Goal: Information Seeking & Learning: Learn about a topic

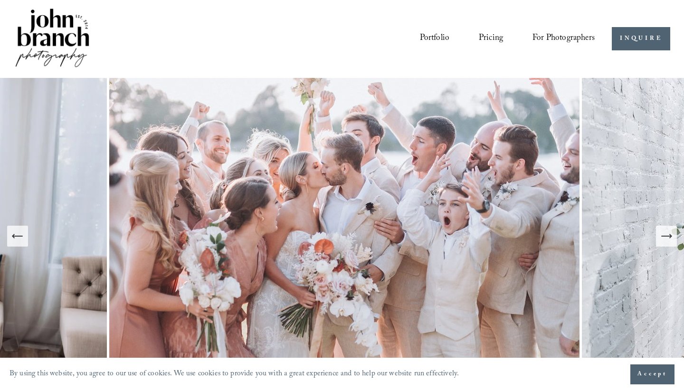
click at [485, 42] on link "Pricing" at bounding box center [491, 39] width 24 height 18
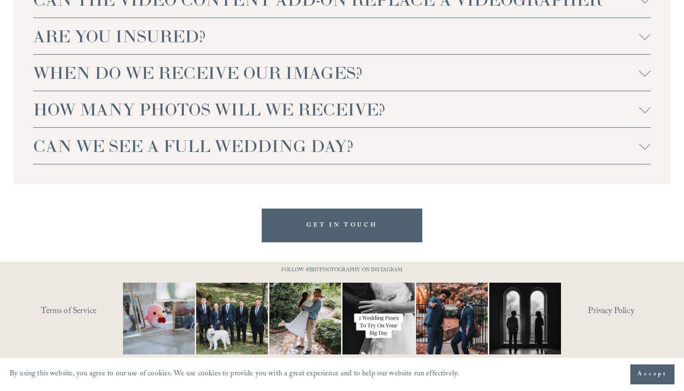
scroll to position [2366, 0]
click at [652, 150] on div "WE DON'T LIVE IN NC OR NEAR THE RALEIGH AREA, DO YOU TRAVEL FOR WEDDINGS? For w…" at bounding box center [342, 43] width 657 height 281
click at [644, 149] on div at bounding box center [645, 145] width 11 height 11
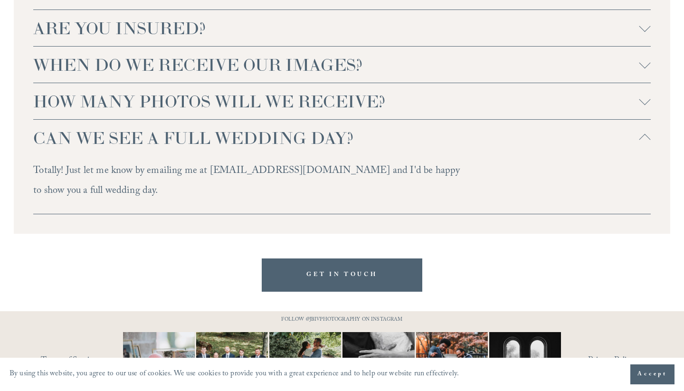
click at [648, 105] on div at bounding box center [645, 99] width 11 height 11
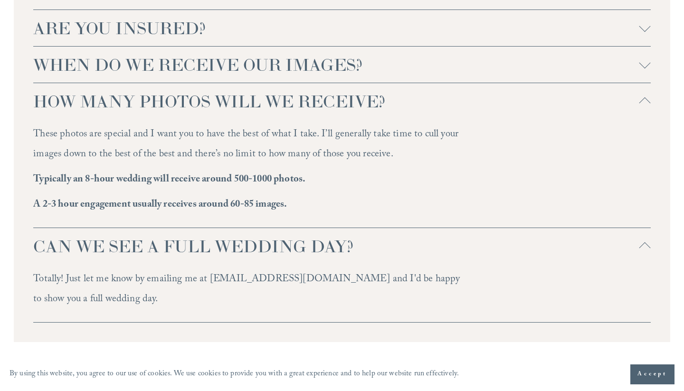
click at [648, 107] on div at bounding box center [645, 101] width 11 height 11
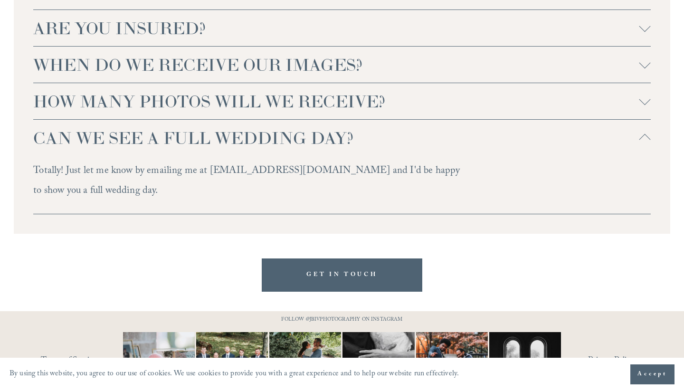
click at [647, 68] on div at bounding box center [645, 62] width 11 height 11
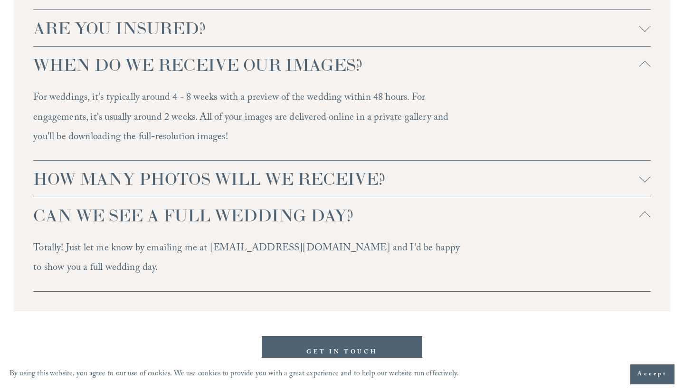
click at [647, 72] on div at bounding box center [645, 66] width 11 height 11
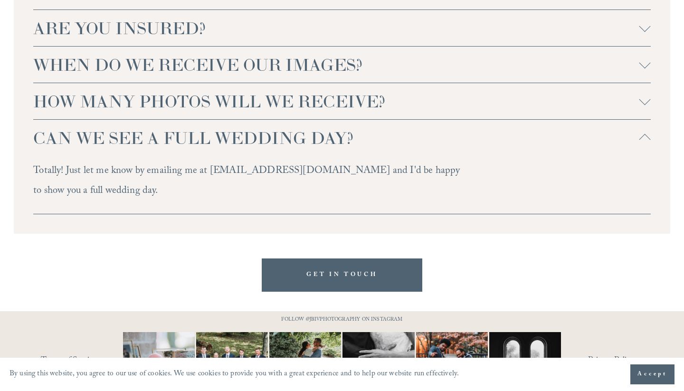
click at [645, 32] on div at bounding box center [645, 25] width 11 height 11
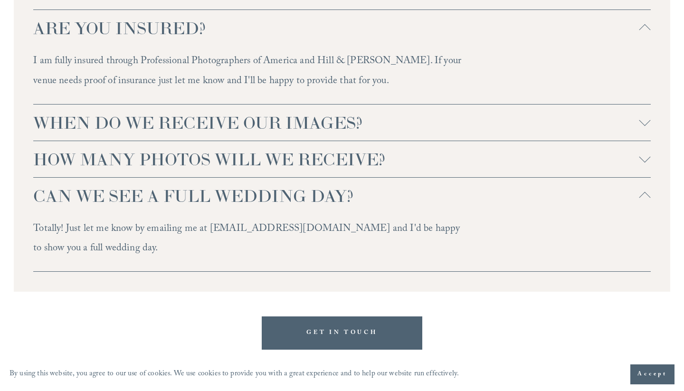
click at [645, 36] on div at bounding box center [645, 30] width 11 height 11
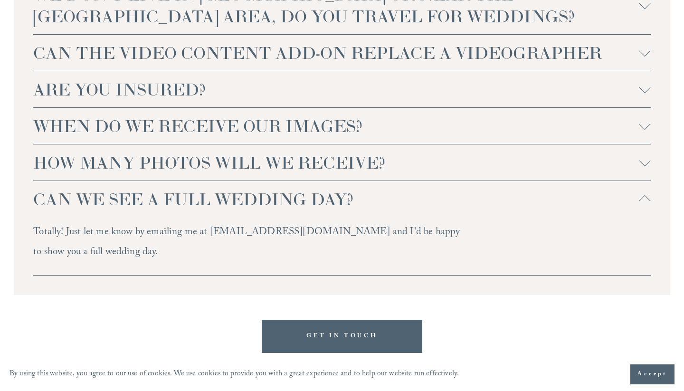
scroll to position [2304, 0]
click at [646, 58] on div at bounding box center [645, 51] width 11 height 11
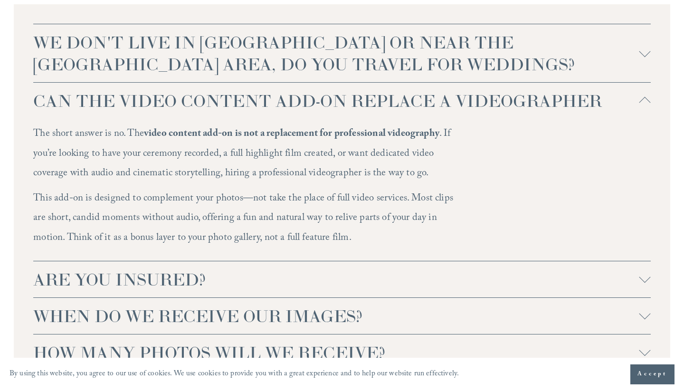
scroll to position [2253, 0]
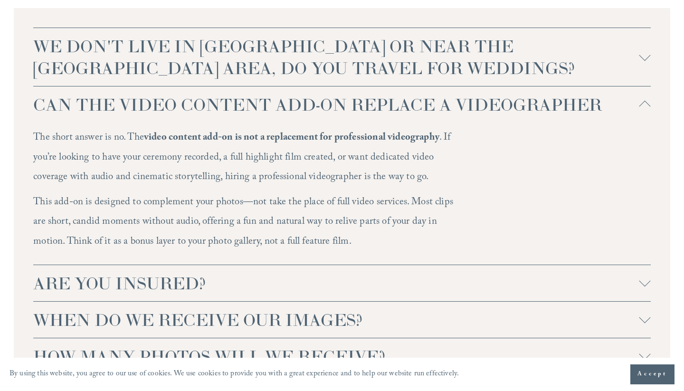
click at [648, 63] on div at bounding box center [645, 56] width 11 height 11
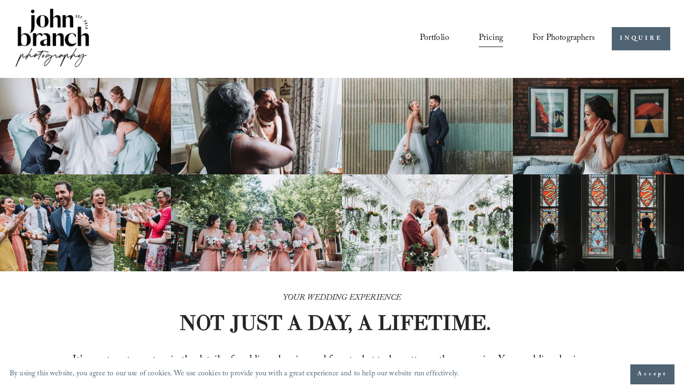
scroll to position [0, 0]
click at [433, 40] on link "Portfolio" at bounding box center [435, 39] width 30 height 18
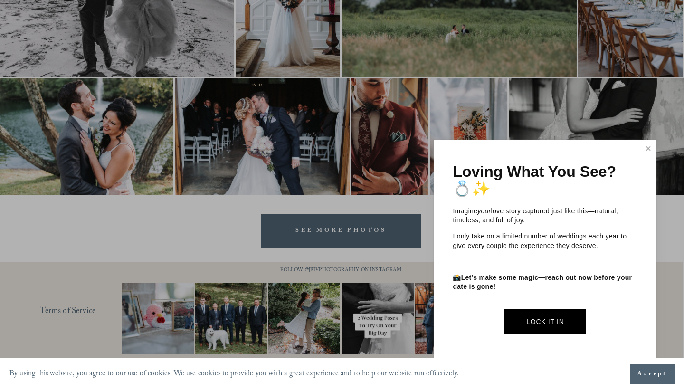
scroll to position [2695, 1]
click at [644, 150] on link "Close" at bounding box center [649, 148] width 14 height 15
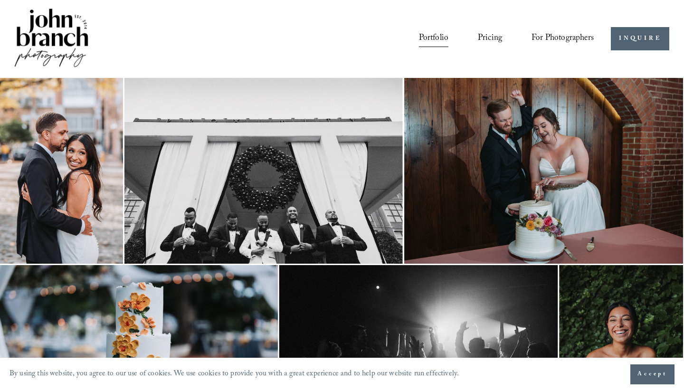
scroll to position [0, 1]
